Goal: Transaction & Acquisition: Subscribe to service/newsletter

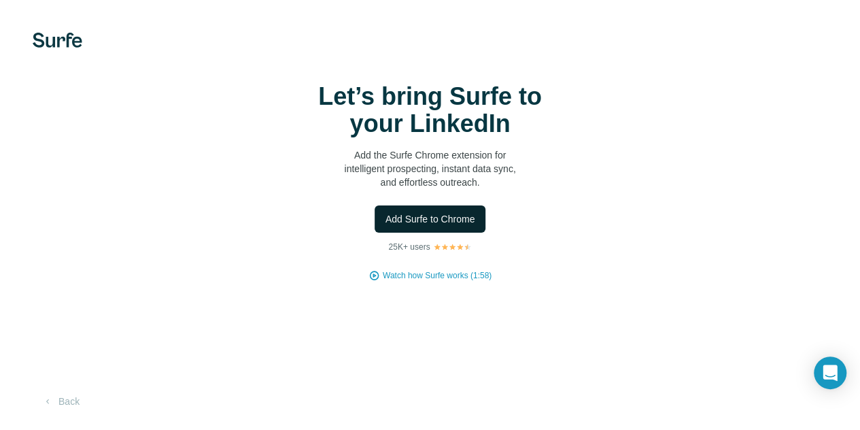
click at [386, 226] on span "Add Surfe to Chrome" at bounding box center [431, 219] width 90 height 14
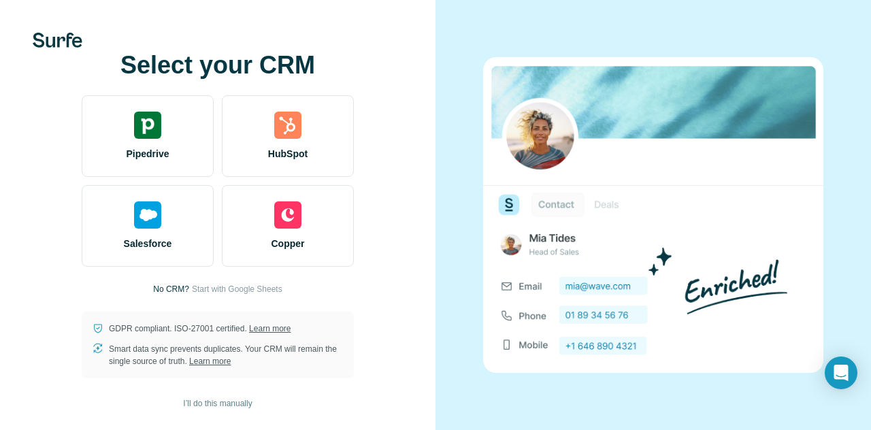
click at [434, 99] on div "Select your CRM Pipedrive HubSpot Salesforce Copper No CRM? Start with Google S…" at bounding box center [217, 215] width 435 height 430
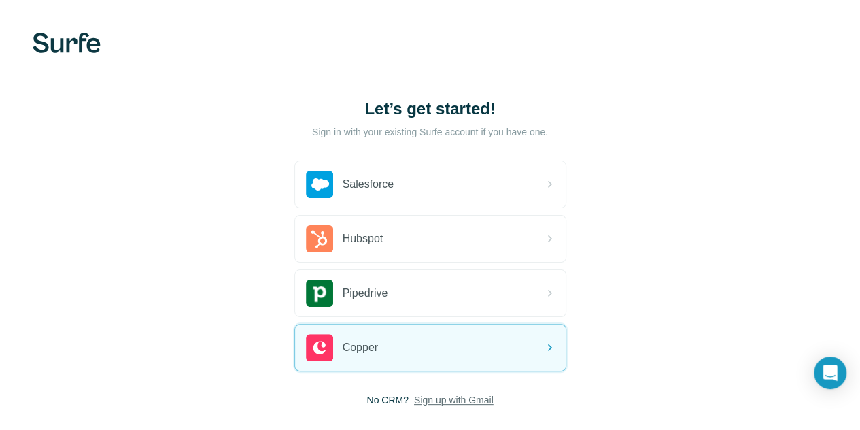
click at [414, 400] on span "Sign up with Gmail" at bounding box center [454, 400] width 80 height 14
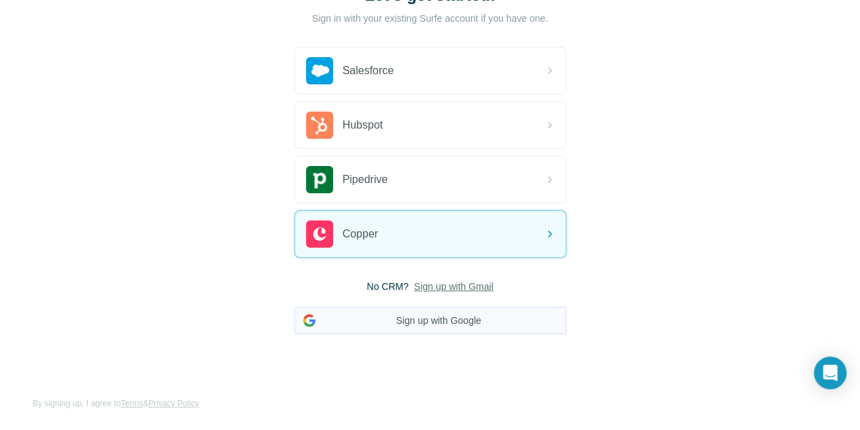
click at [294, 320] on button "Sign up with Google" at bounding box center [430, 320] width 272 height 27
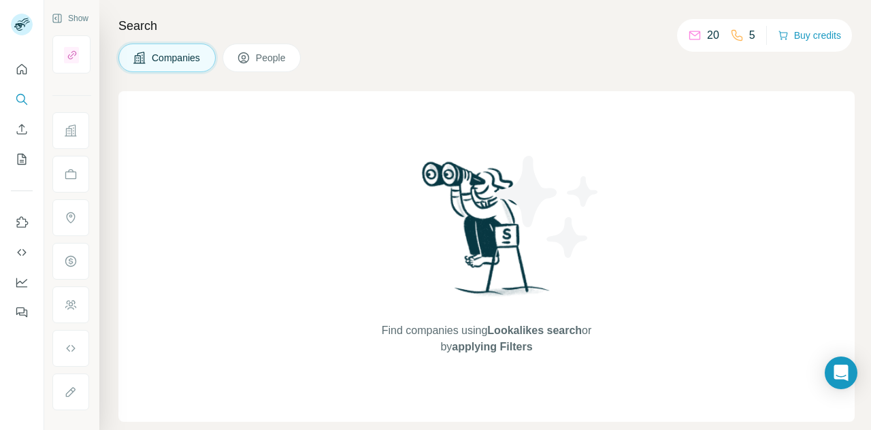
click at [740, 207] on div "Find companies using Lookalikes search or by applying Filters" at bounding box center [486, 256] width 736 height 331
click at [807, 37] on button "Buy credits" at bounding box center [808, 35] width 63 height 19
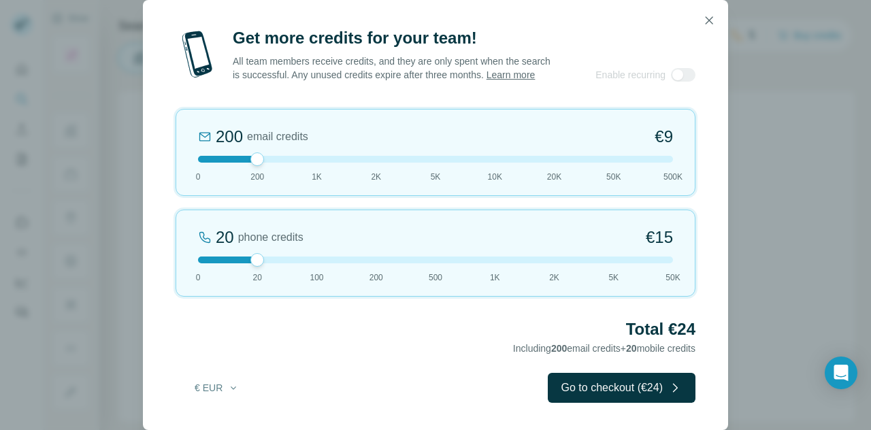
click at [815, 143] on div "Get more credits for your team! All team members receive credits, and they are …" at bounding box center [435, 215] width 871 height 430
click at [693, 80] on div at bounding box center [683, 75] width 24 height 14
click at [690, 77] on div at bounding box center [683, 75] width 24 height 14
click at [709, 14] on icon "button" at bounding box center [709, 21] width 14 height 14
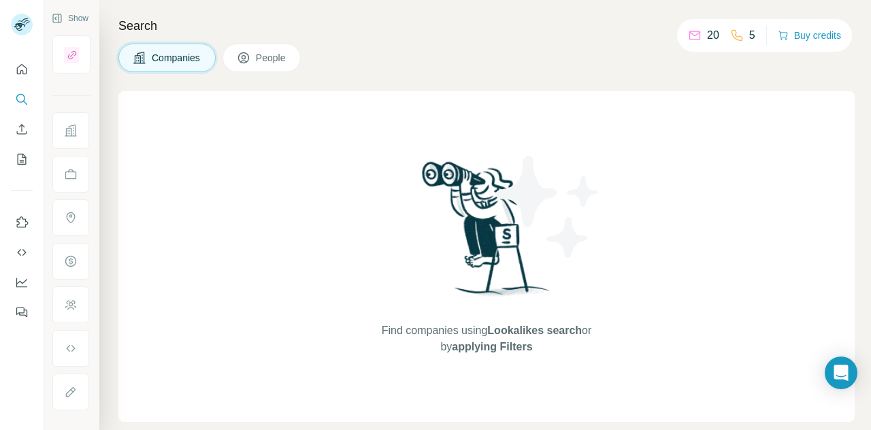
click at [260, 55] on span "People" at bounding box center [271, 58] width 31 height 14
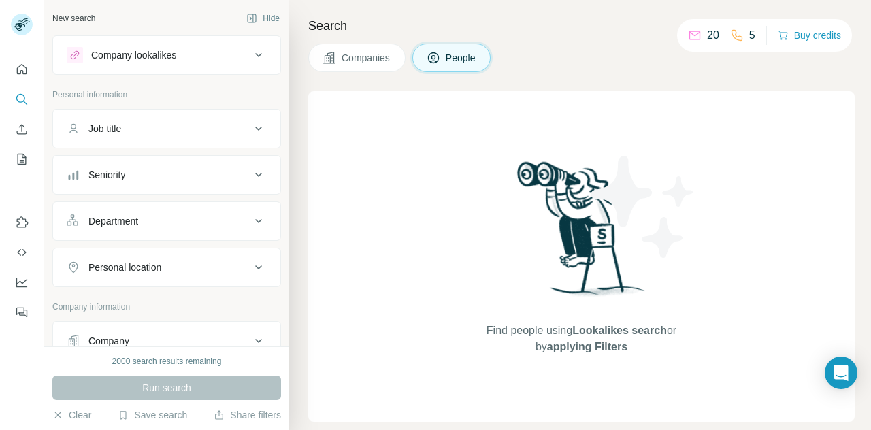
click at [373, 59] on span "Companies" at bounding box center [366, 58] width 50 height 14
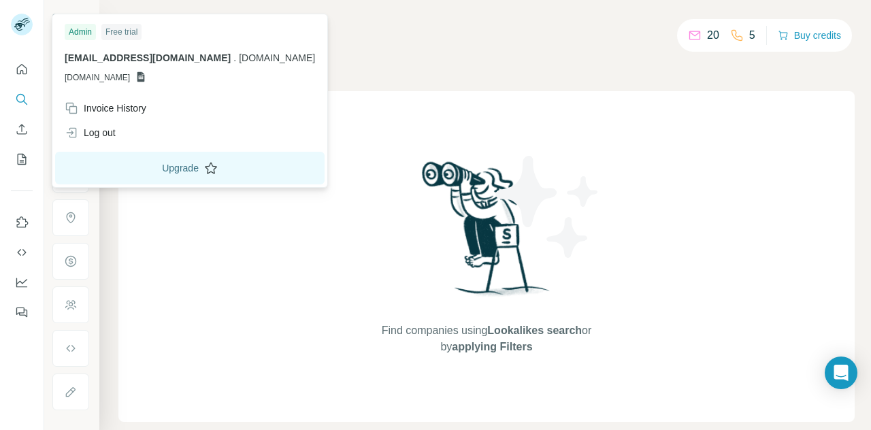
click at [219, 169] on button "Upgrade" at bounding box center [189, 168] width 269 height 33
